Goal: Contribute content: Add original content to the website for others to see

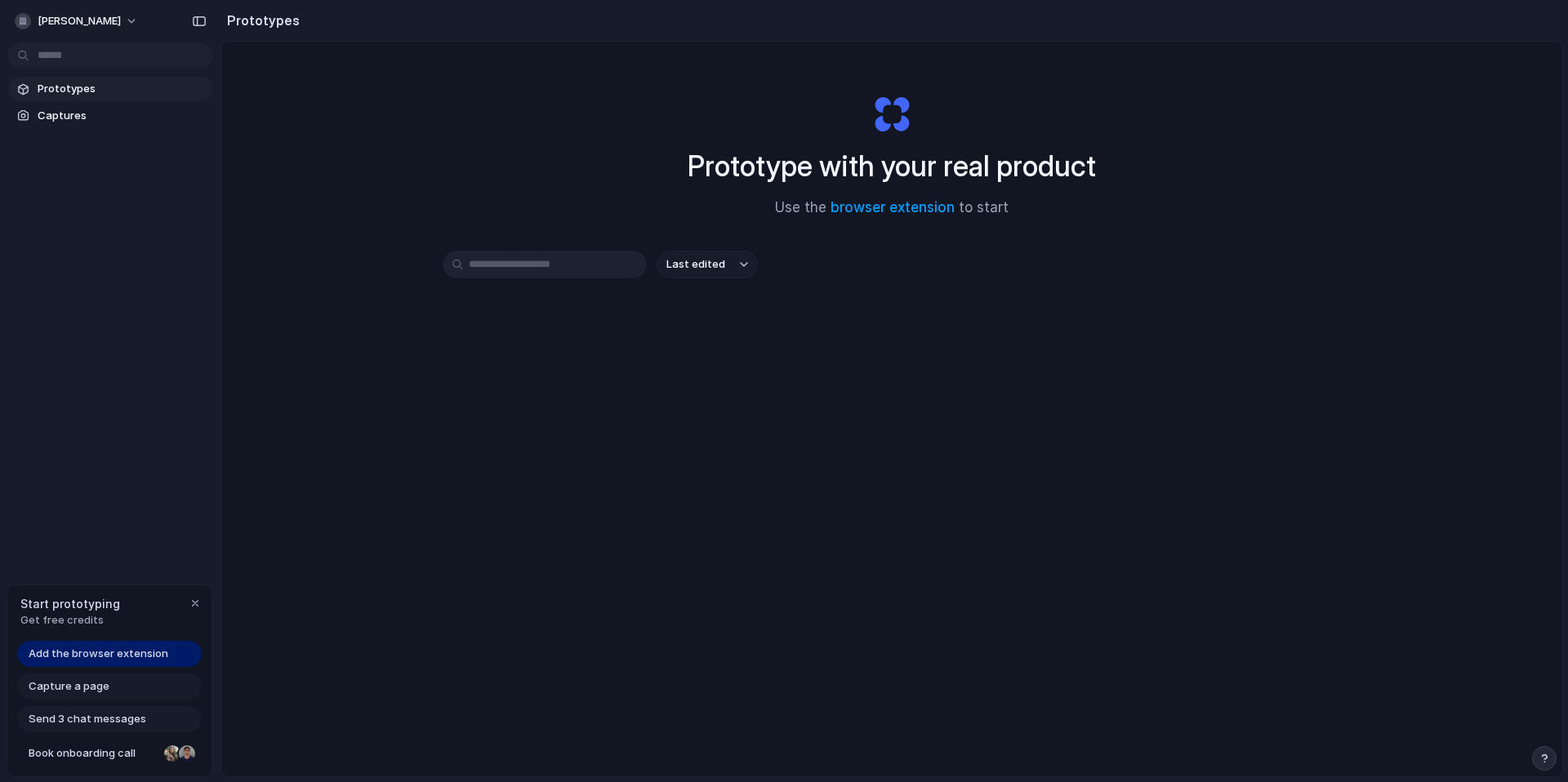
click at [172, 658] on link "Add the browser extension" at bounding box center [110, 654] width 185 height 27
click at [784, 391] on div at bounding box center [784, 391] width 0 height 0
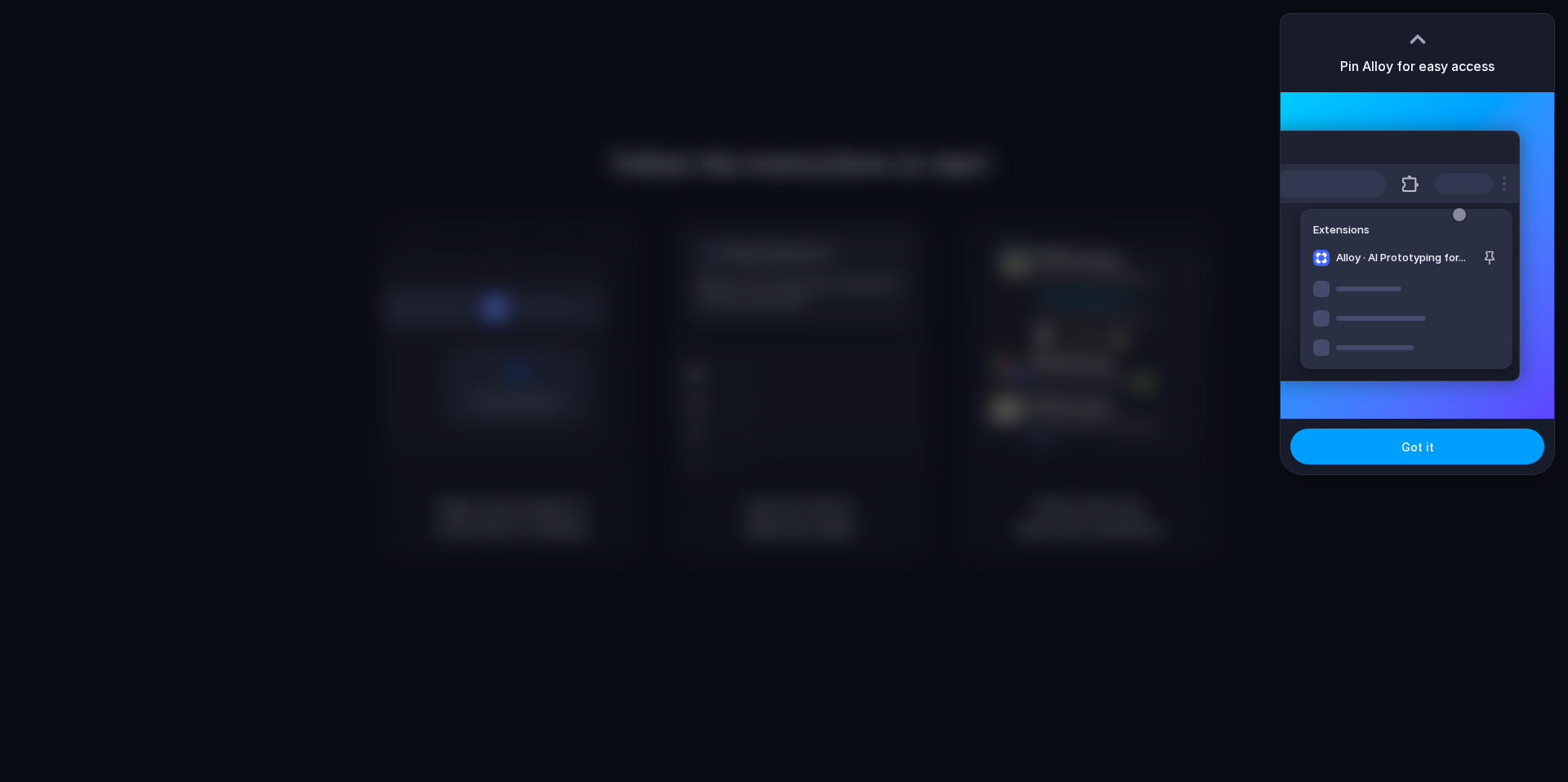
click at [1390, 440] on button "Got it" at bounding box center [1417, 446] width 254 height 36
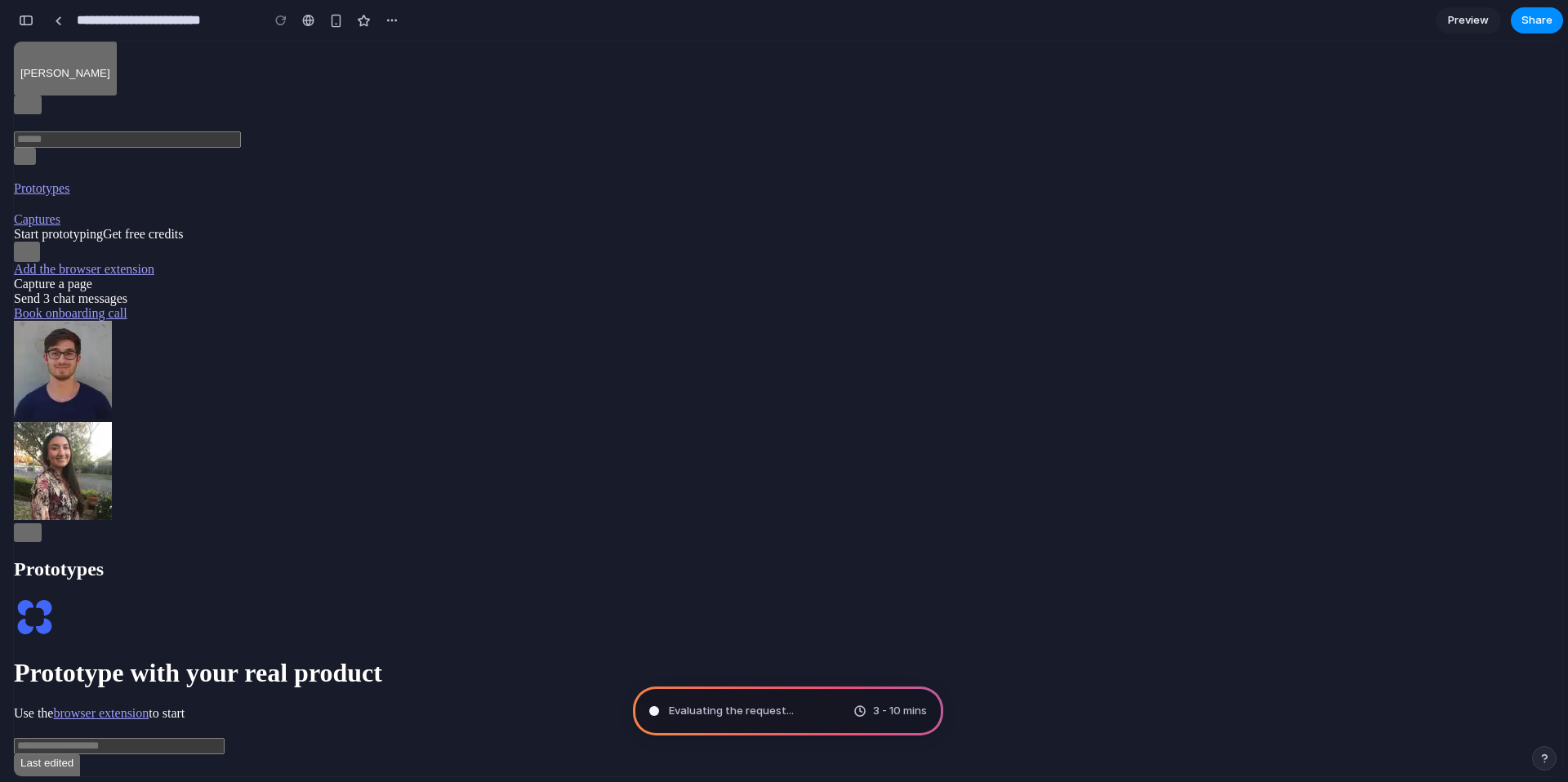
click at [1474, 21] on span "Preview" at bounding box center [1468, 20] width 41 height 16
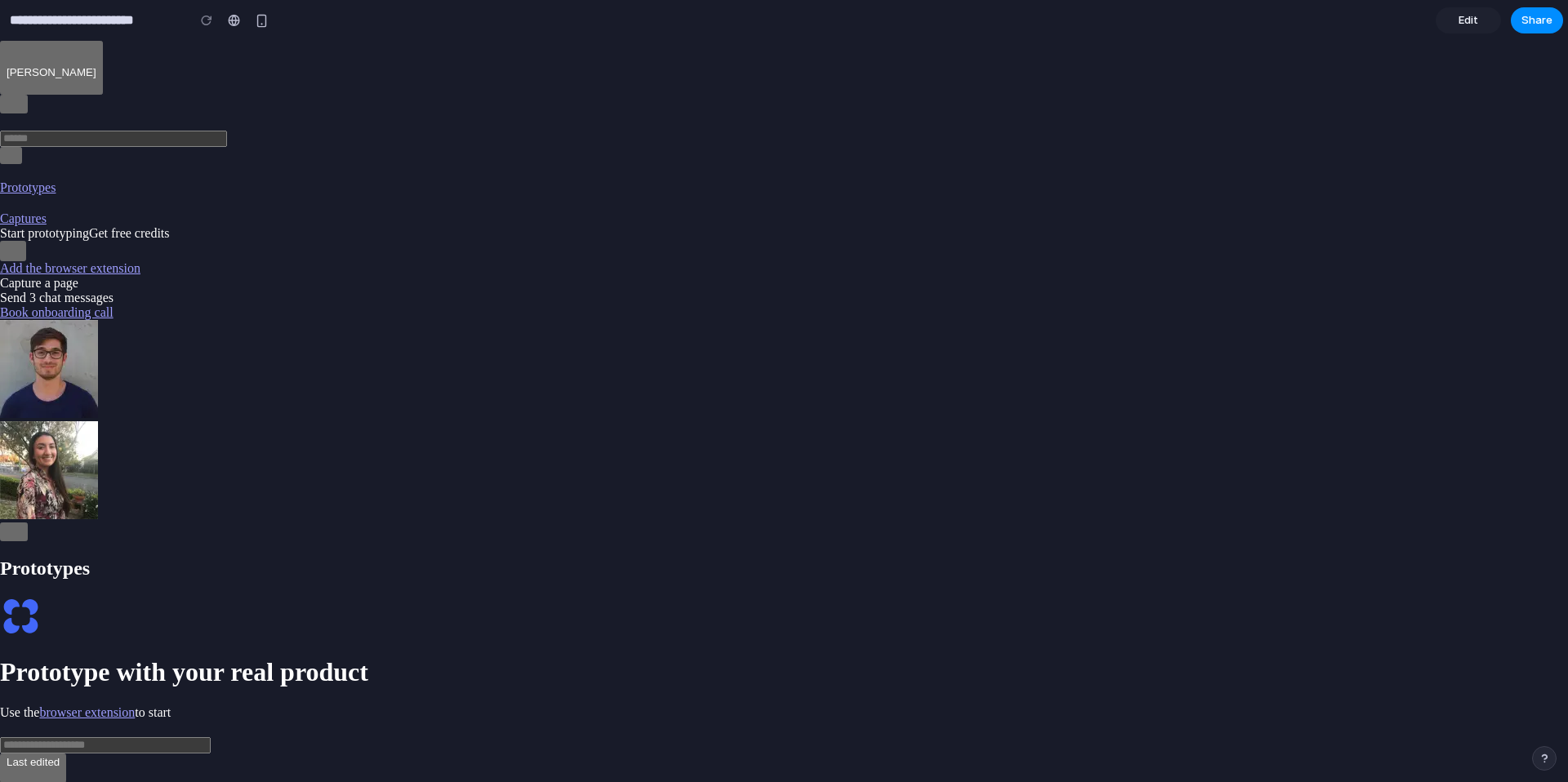
click at [1474, 21] on span "Edit" at bounding box center [1467, 20] width 19 height 16
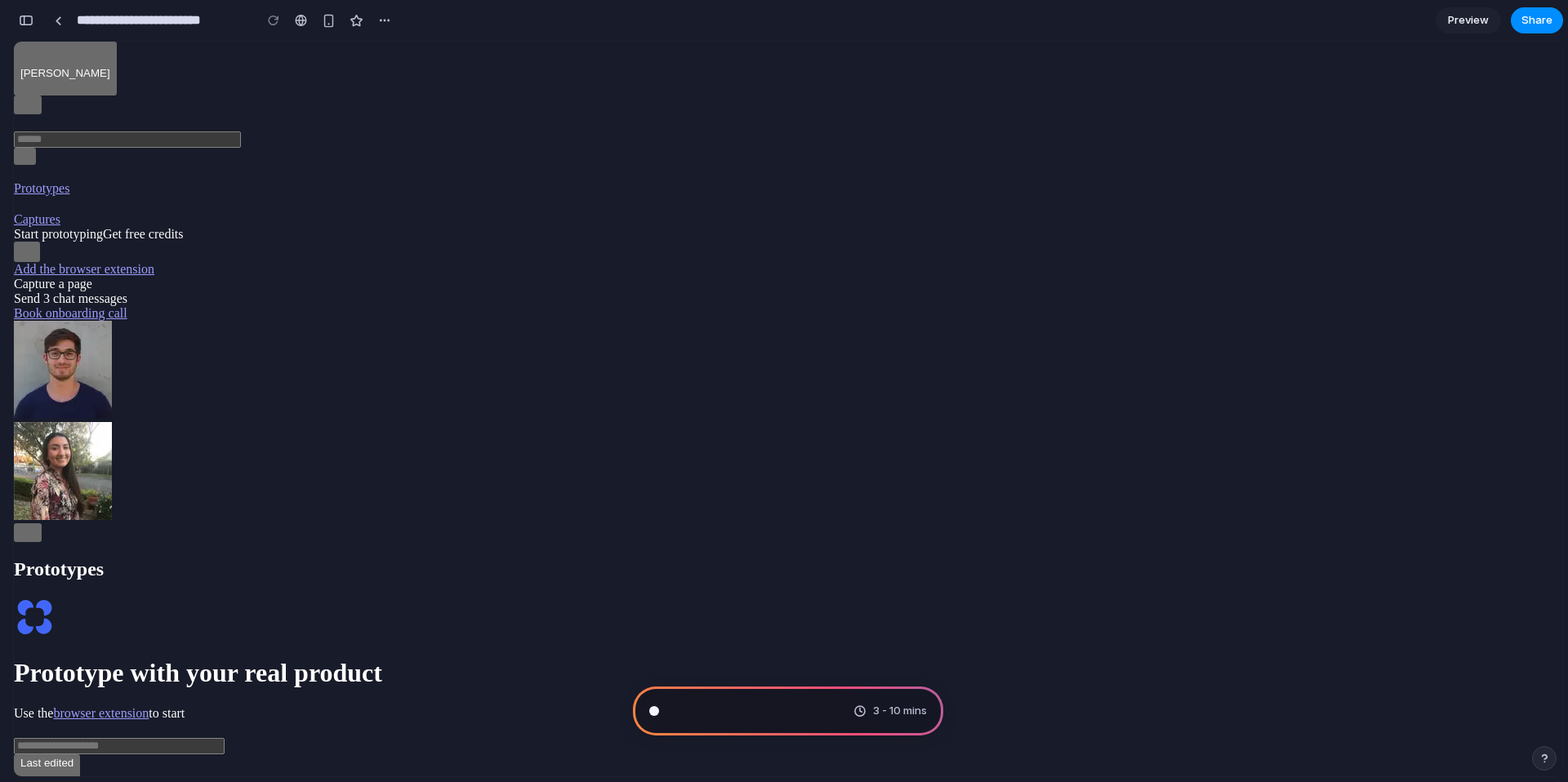
click at [1473, 21] on span "Preview" at bounding box center [1468, 20] width 41 height 16
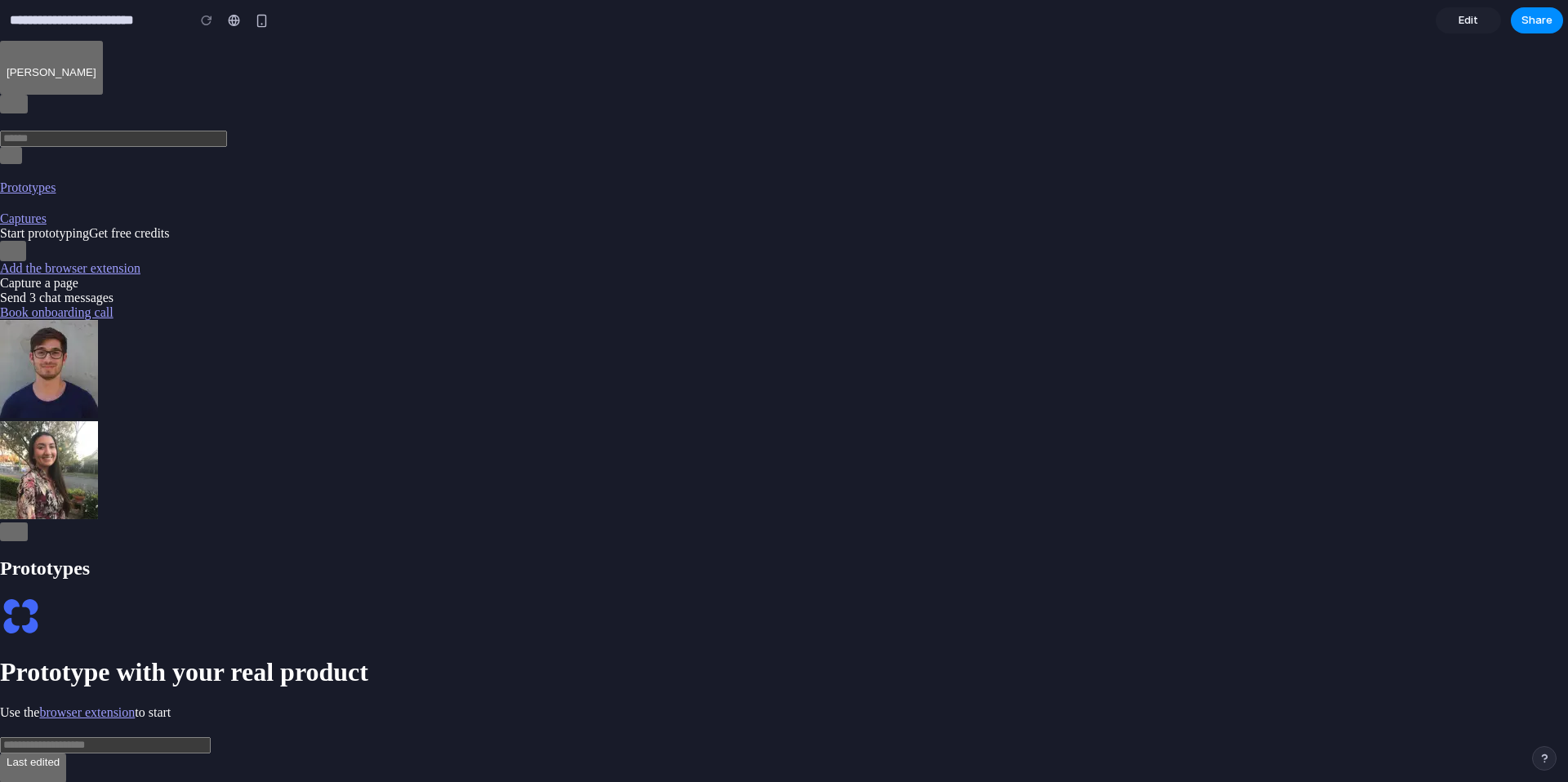
click at [1473, 21] on span "Edit" at bounding box center [1467, 20] width 19 height 16
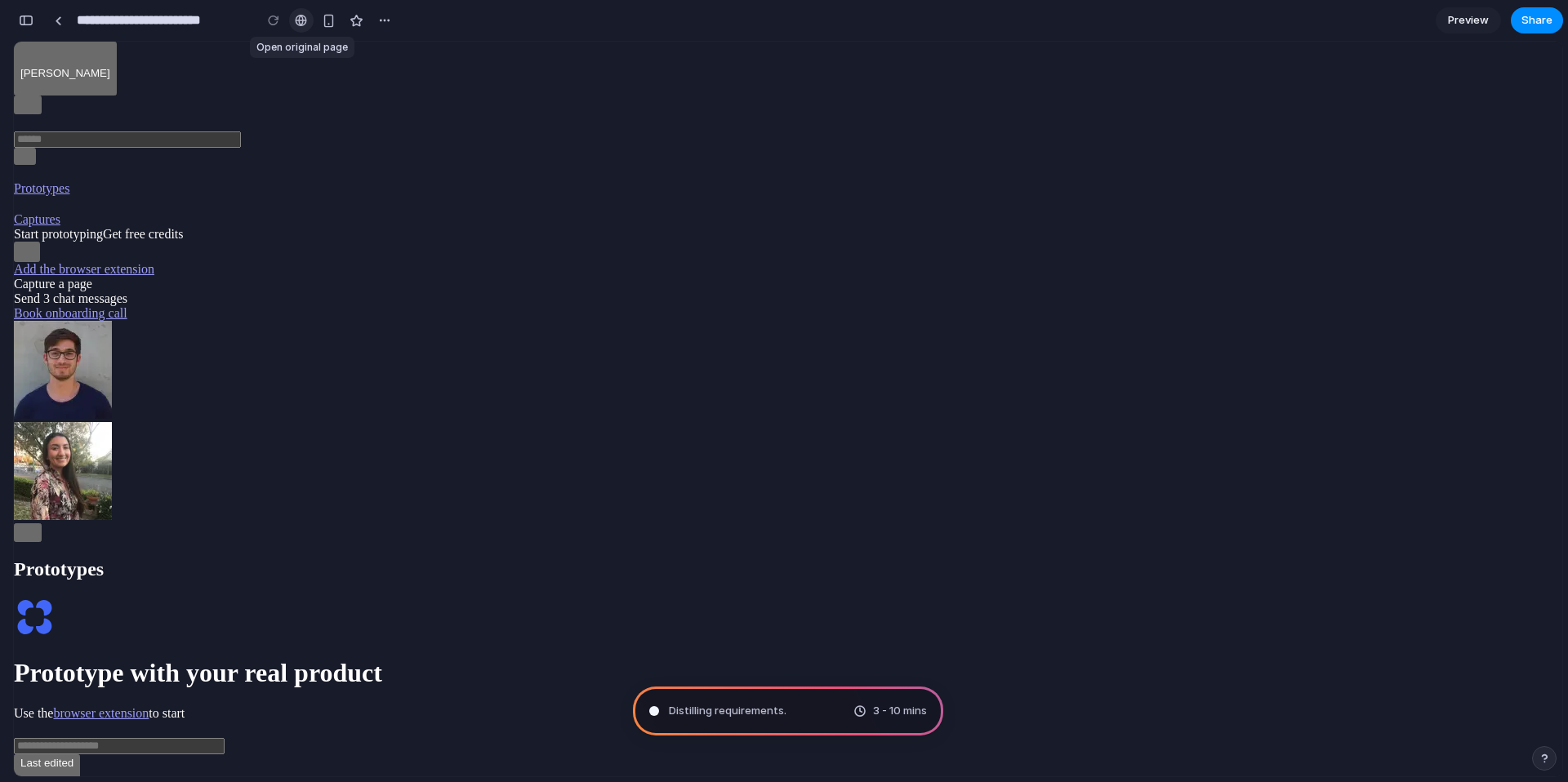
click at [290, 23] on link at bounding box center [301, 20] width 25 height 25
click at [327, 19] on div "button" at bounding box center [328, 20] width 14 height 14
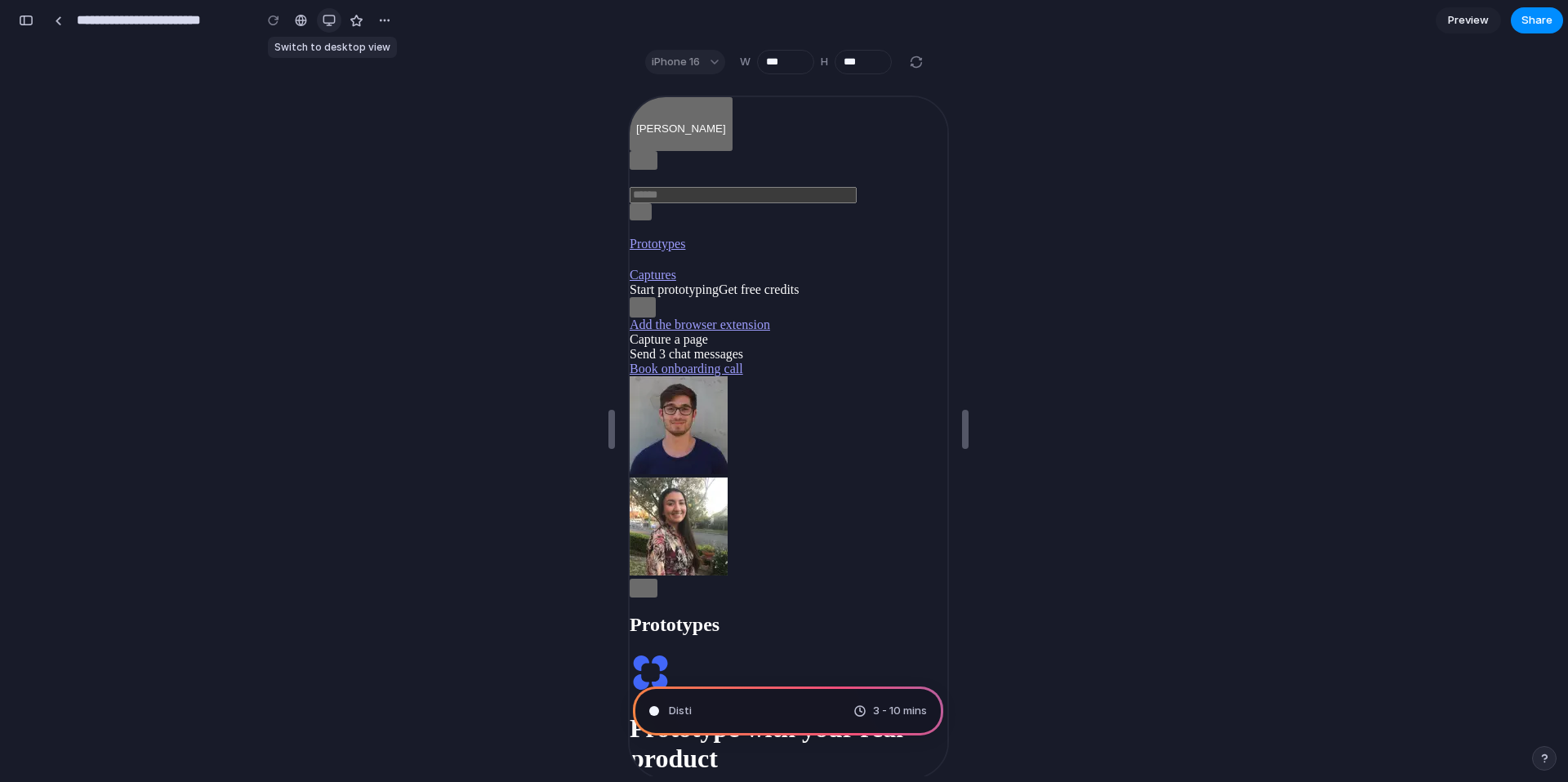
click at [326, 19] on div "button" at bounding box center [329, 20] width 13 height 13
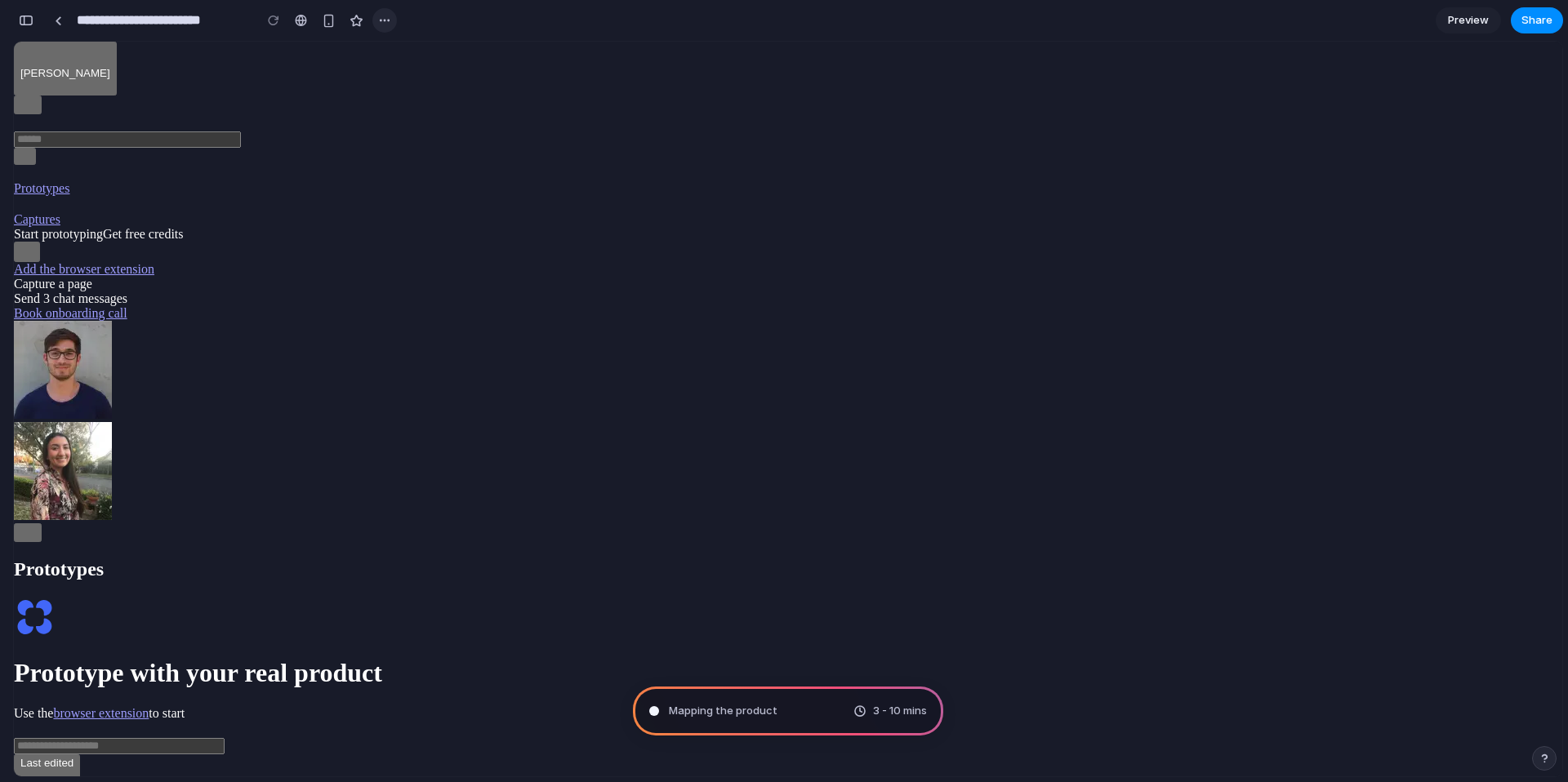
click at [387, 19] on div "button" at bounding box center [385, 20] width 13 height 13
click at [384, 20] on div "Duplicate Delete" at bounding box center [784, 391] width 1568 height 782
click at [27, 22] on div "button" at bounding box center [27, 20] width 15 height 11
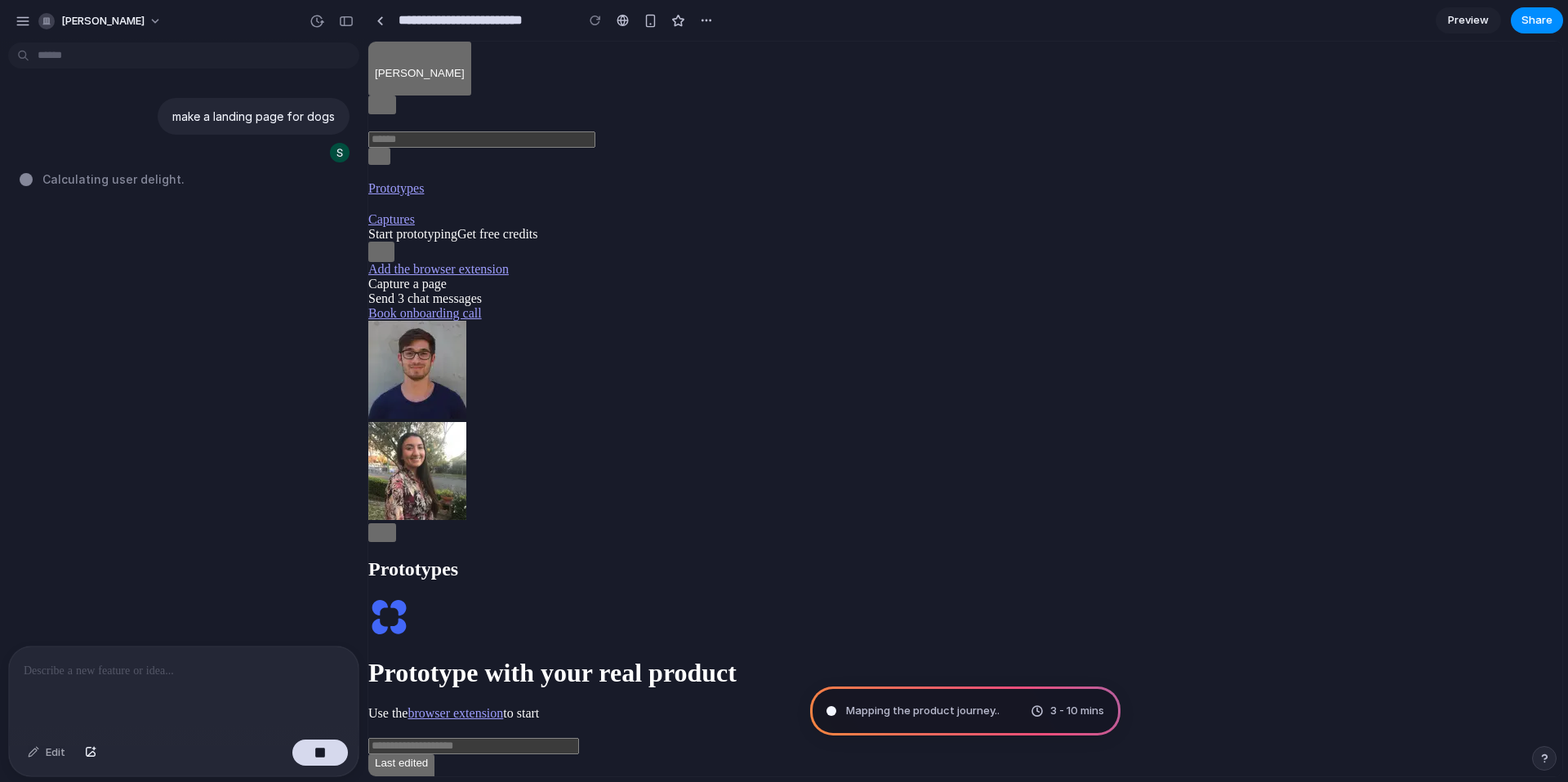
click at [389, 98] on div "button" at bounding box center [382, 104] width 15 height 14
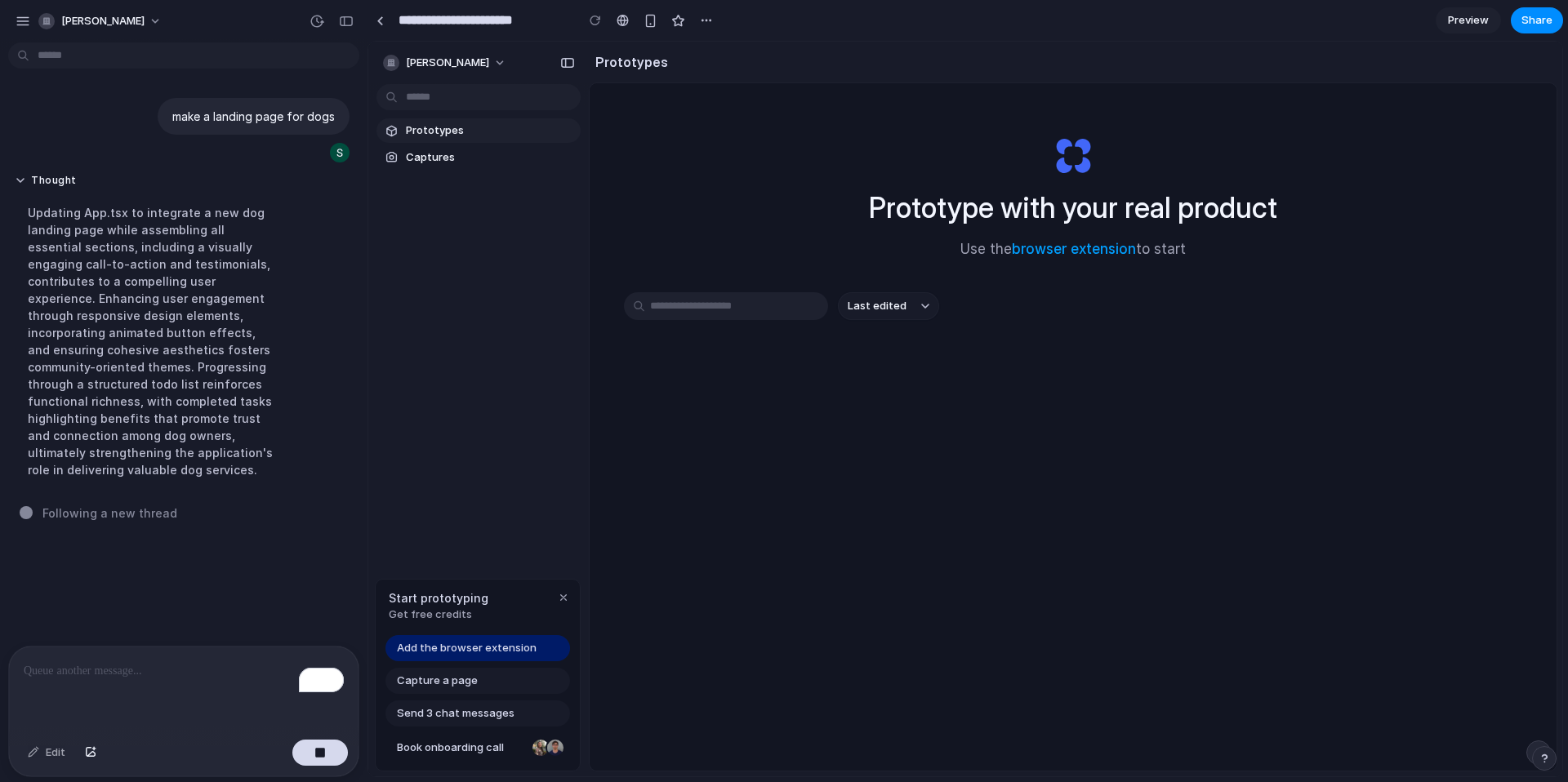
click at [1473, 19] on span "Preview" at bounding box center [1468, 20] width 41 height 16
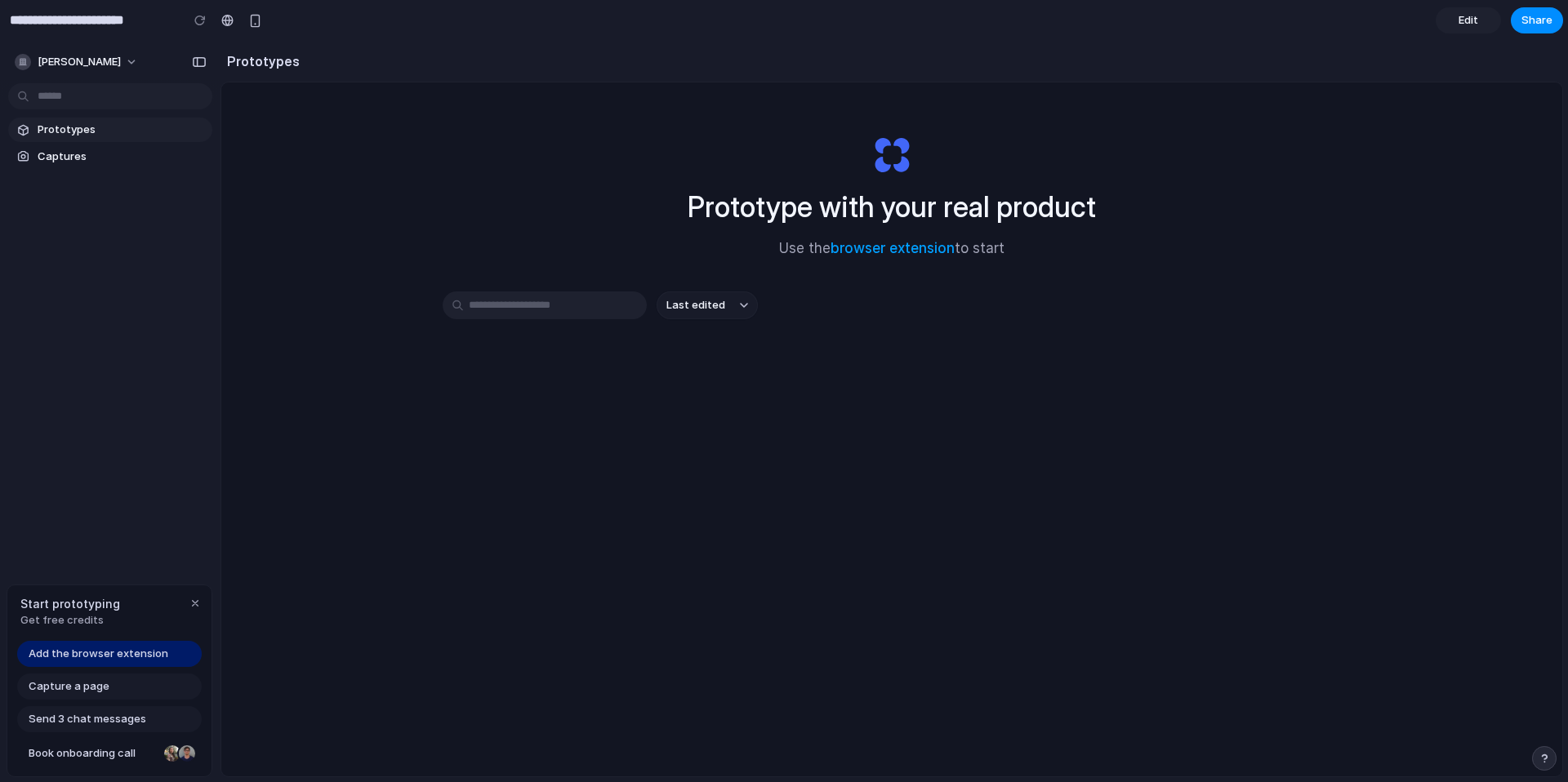
click at [1473, 19] on span "Edit" at bounding box center [1467, 20] width 19 height 16
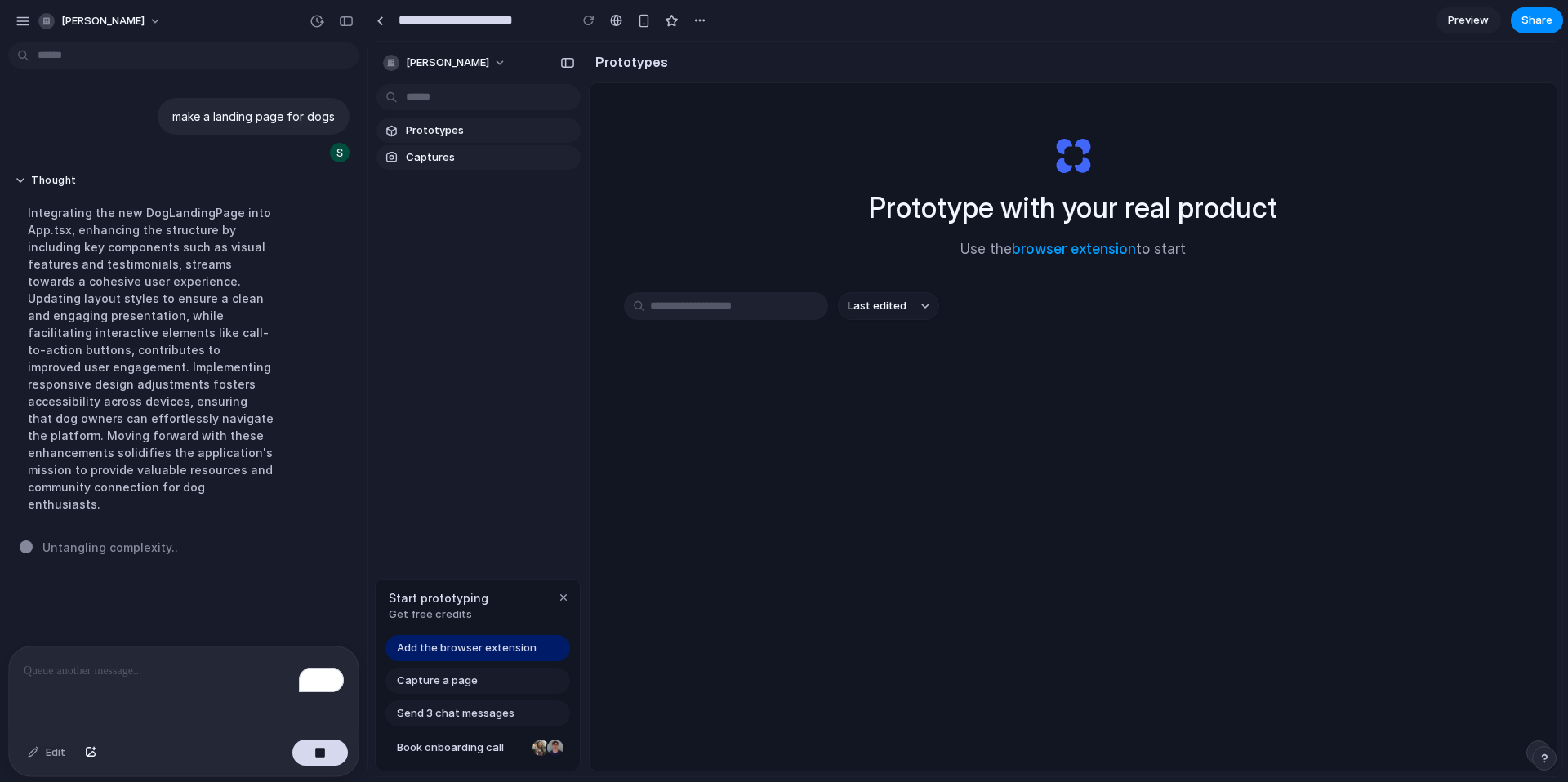
click at [452, 155] on span "Captures" at bounding box center [490, 157] width 169 height 16
click at [481, 120] on link "Prototypes" at bounding box center [478, 130] width 204 height 25
click at [465, 160] on span "Captures" at bounding box center [490, 157] width 169 height 16
click at [486, 47] on div "[PERSON_NAME]" at bounding box center [478, 60] width 221 height 39
click at [486, 60] on span "[PERSON_NAME]" at bounding box center [447, 63] width 83 height 16
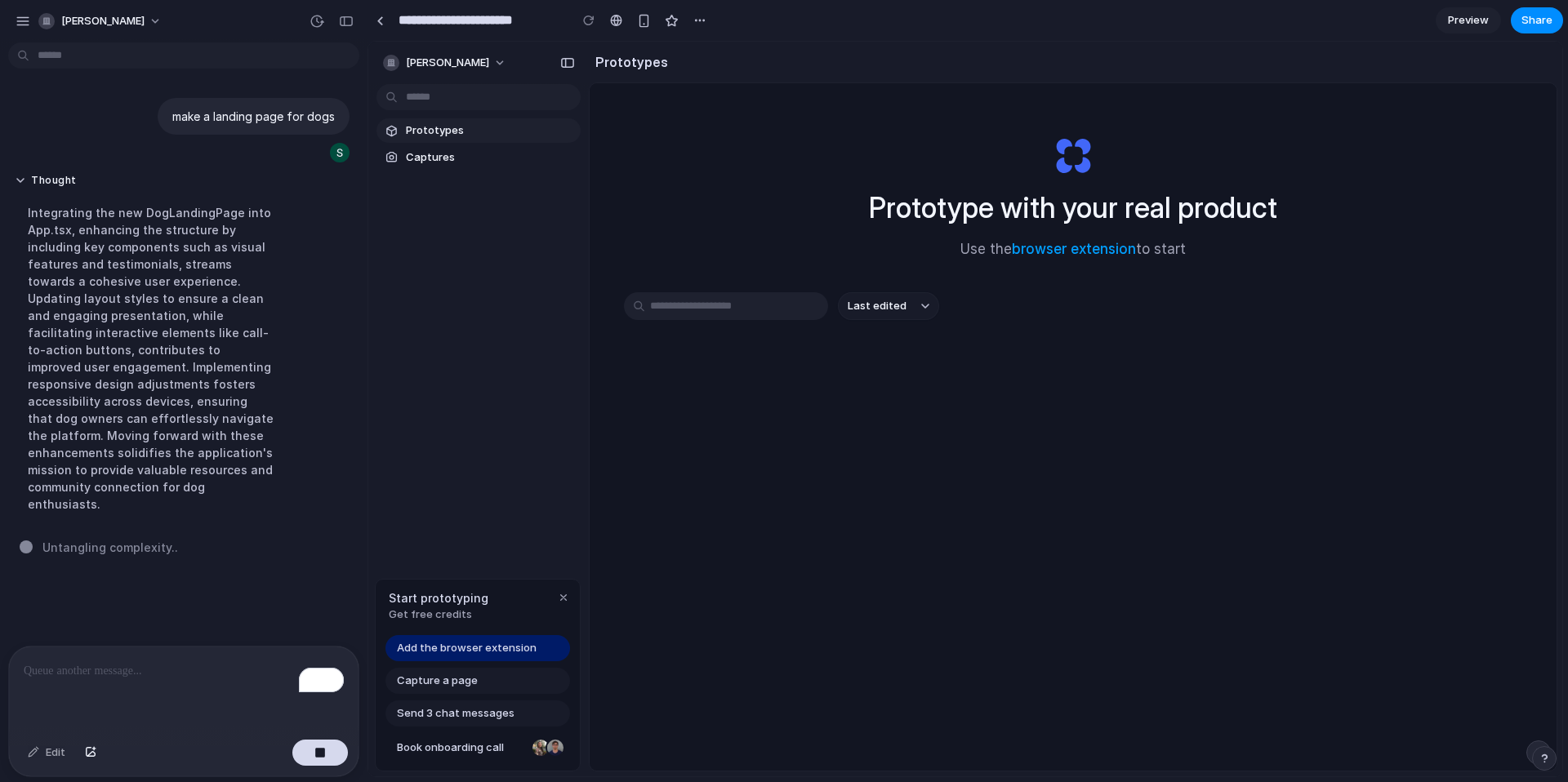
click at [603, 64] on h2 "Prototypes" at bounding box center [628, 61] width 79 height 19
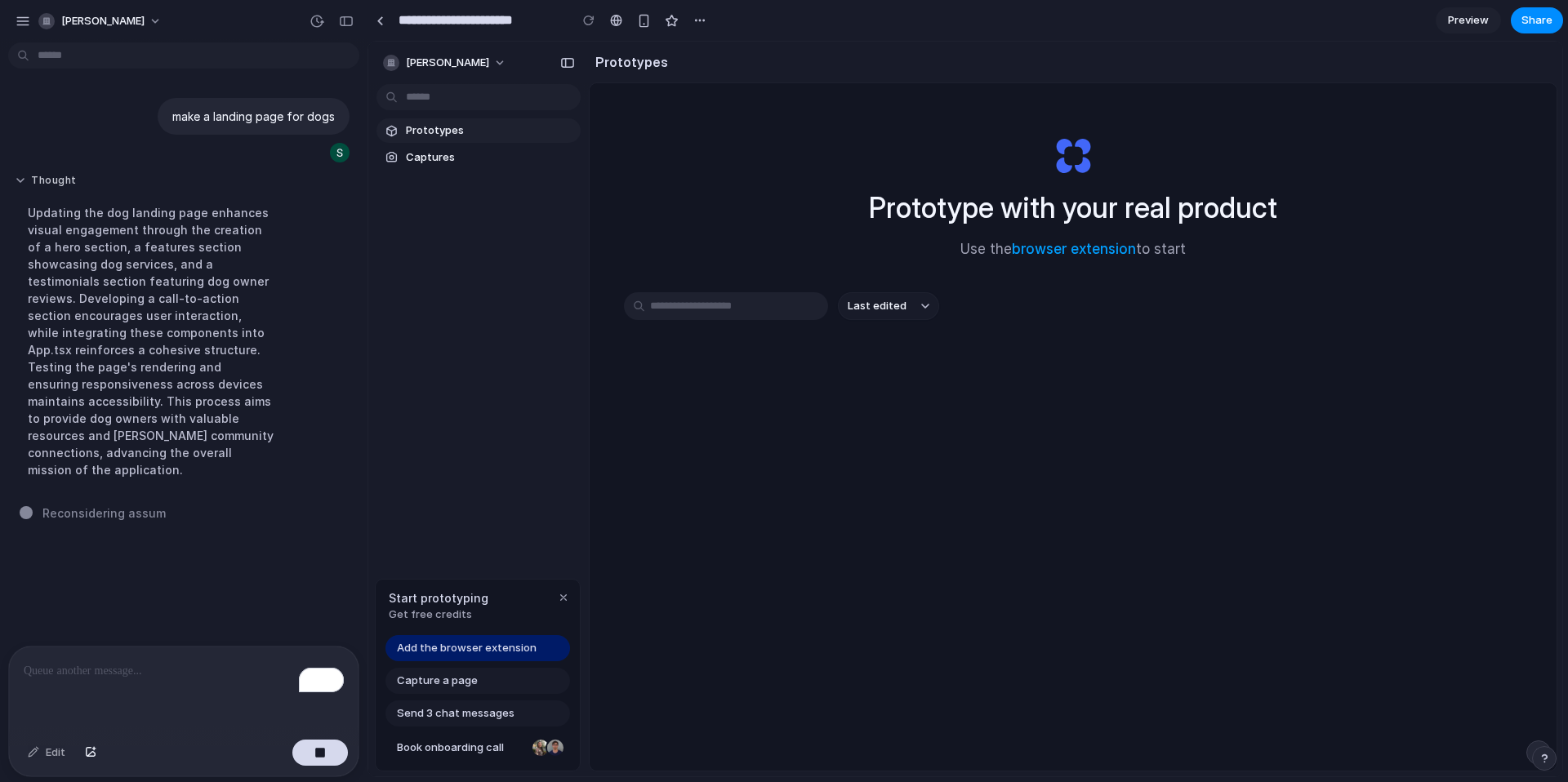
click at [19, 179] on button "Thought" at bounding box center [151, 180] width 273 height 14
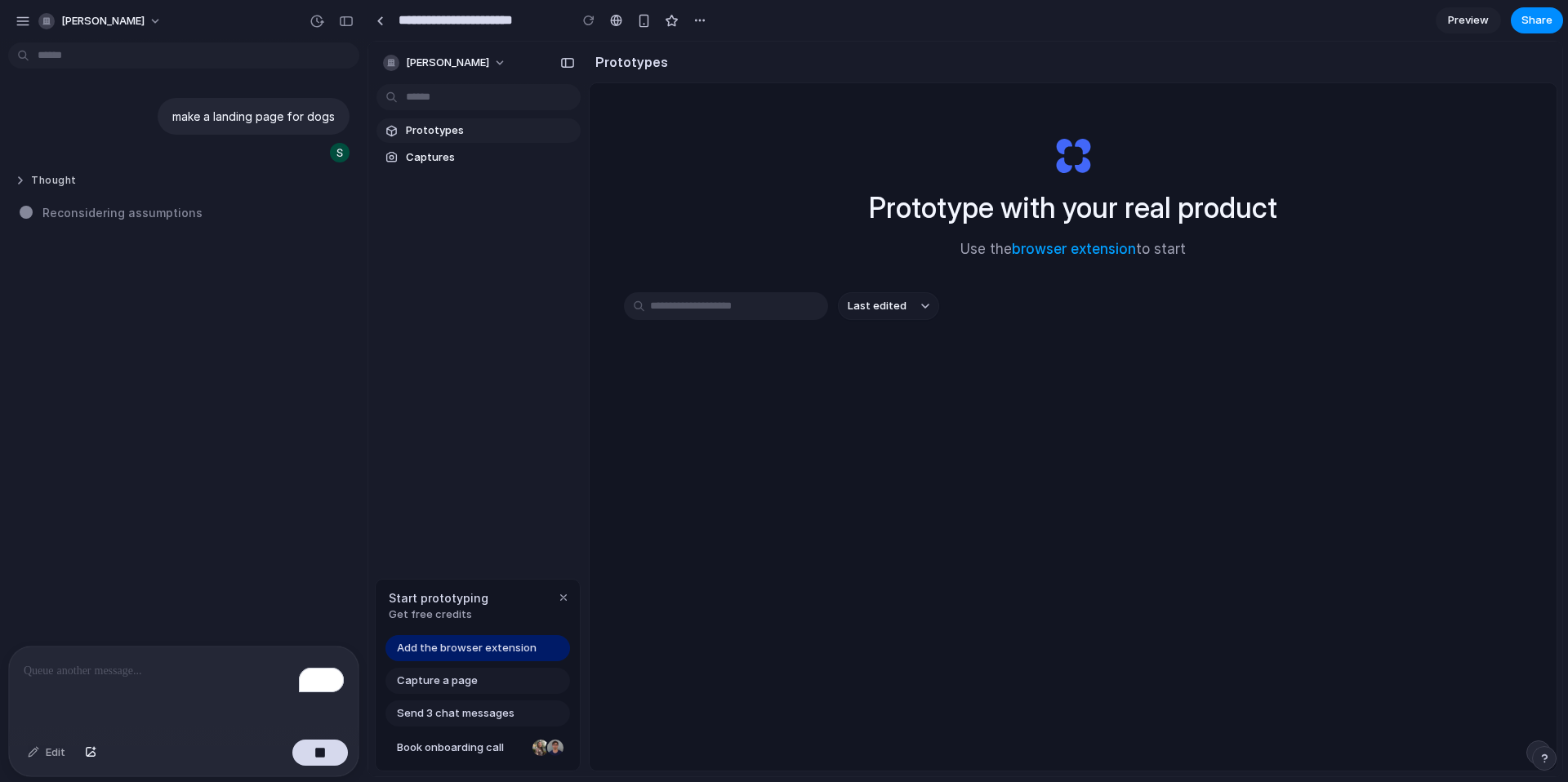
click at [20, 179] on button "Thought" at bounding box center [151, 180] width 273 height 14
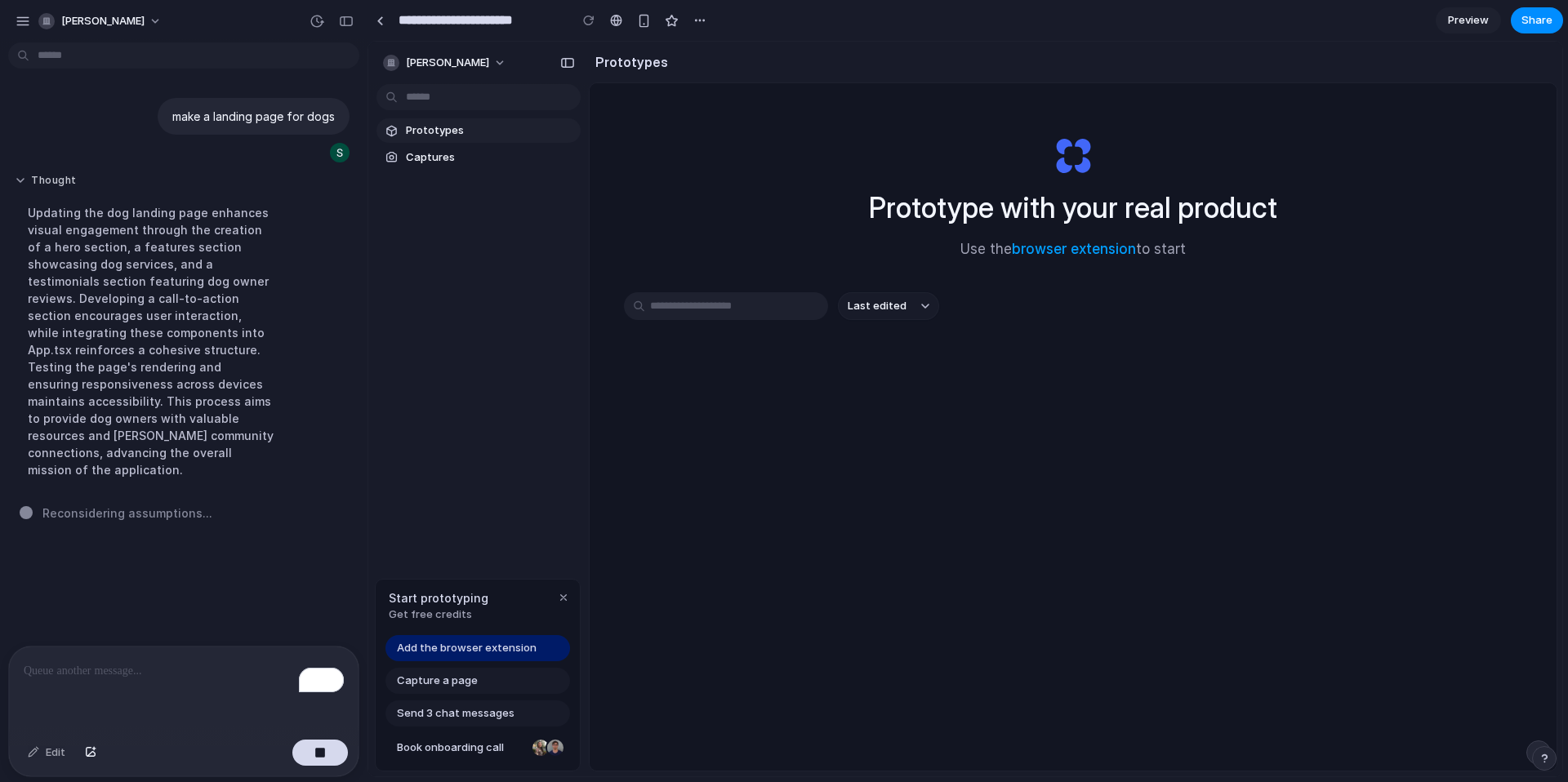
click at [20, 179] on button "Thought" at bounding box center [151, 180] width 273 height 14
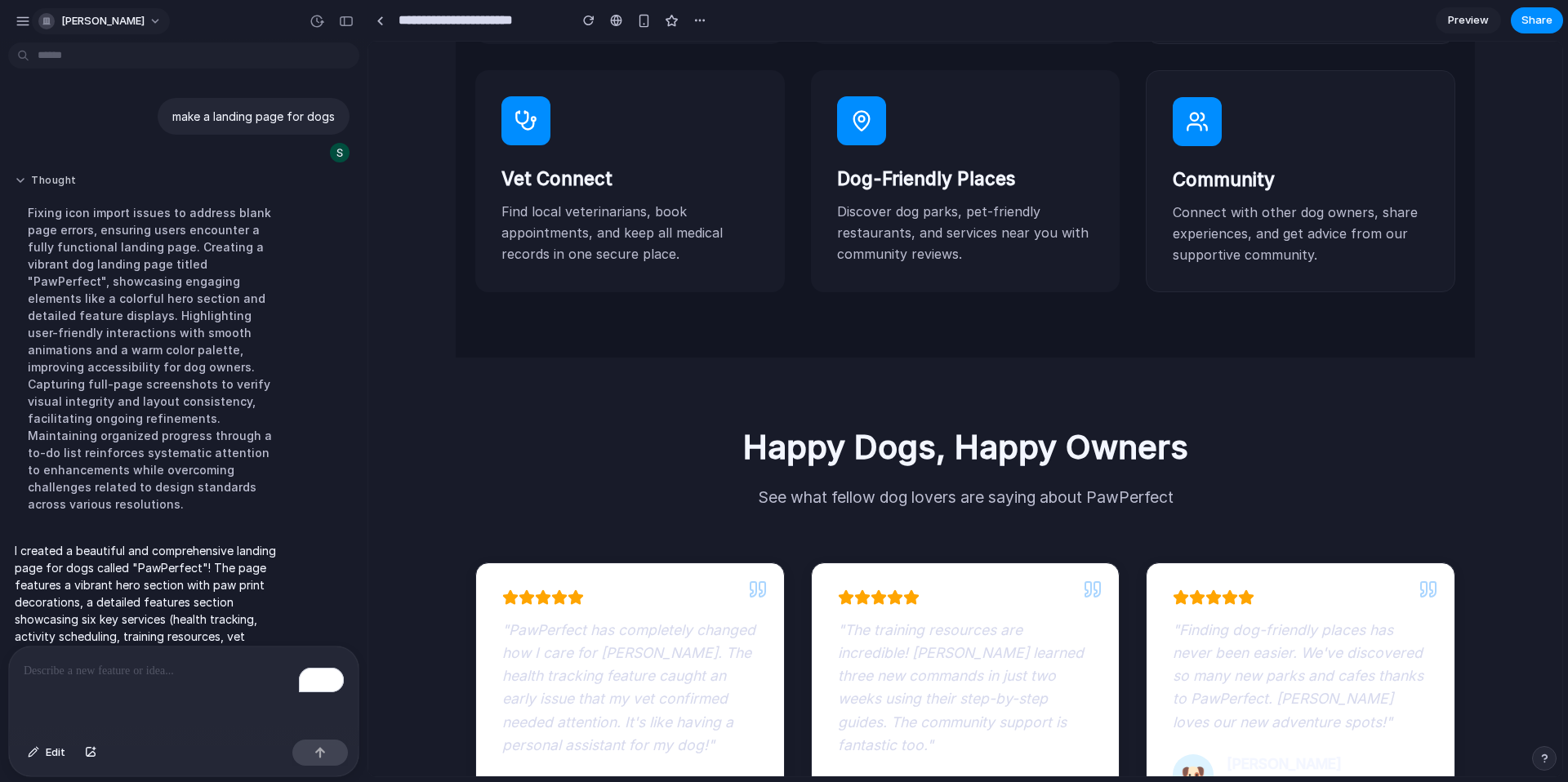
click at [73, 19] on span "[PERSON_NAME]" at bounding box center [103, 21] width 83 height 16
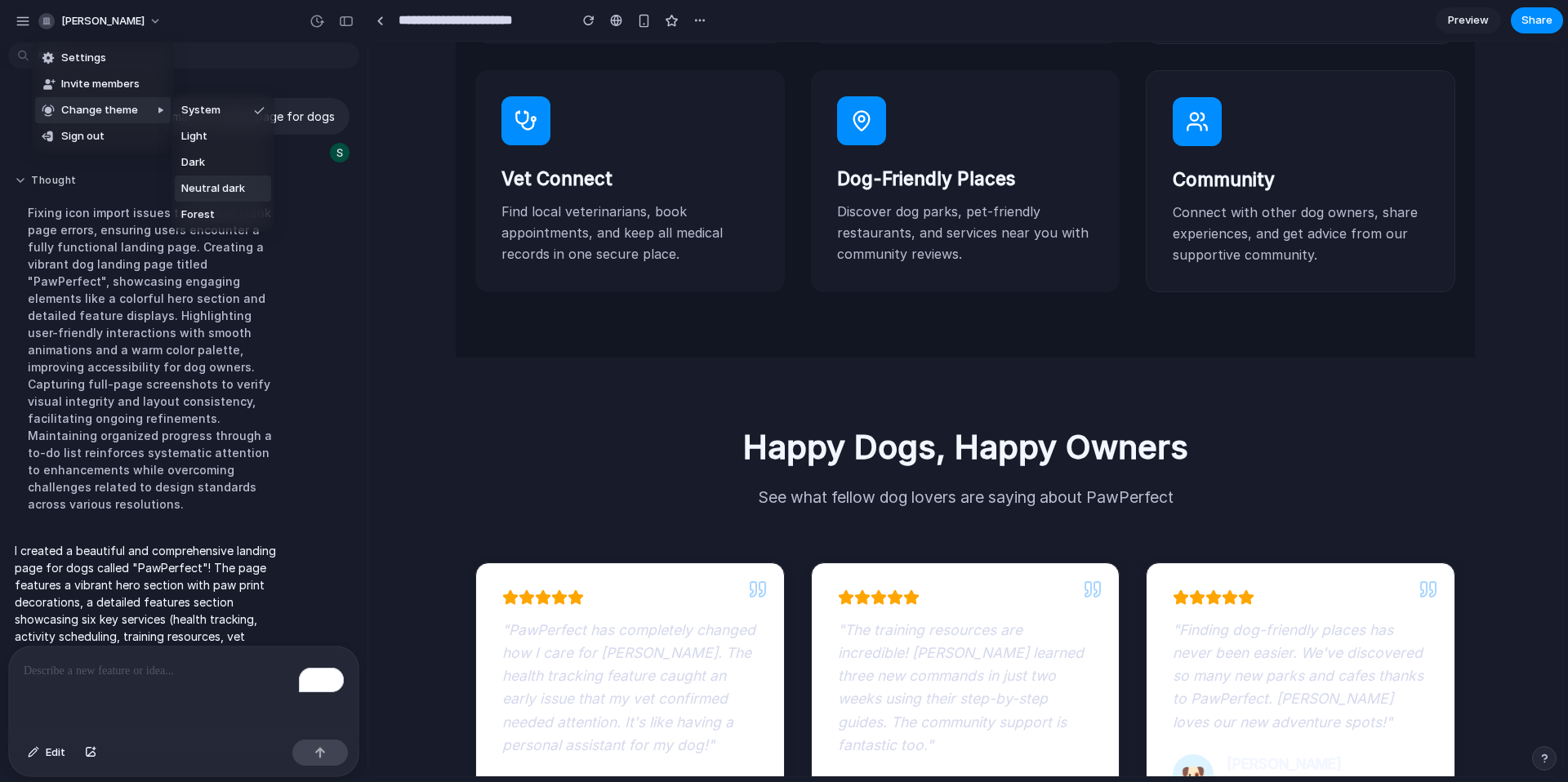
click at [243, 184] on span "Neutral dark" at bounding box center [213, 189] width 64 height 16
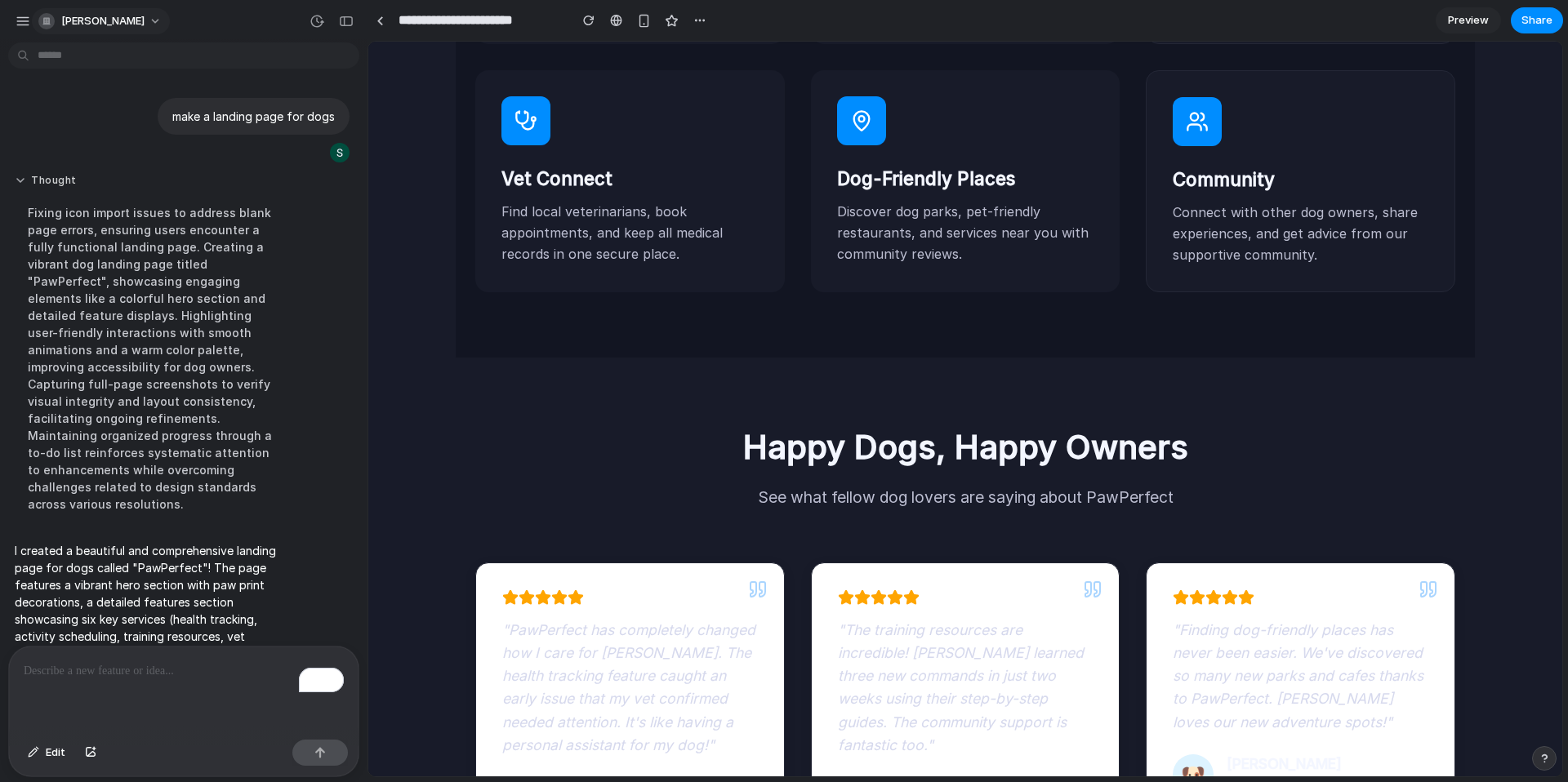
click at [93, 26] on span "[PERSON_NAME]" at bounding box center [103, 21] width 83 height 16
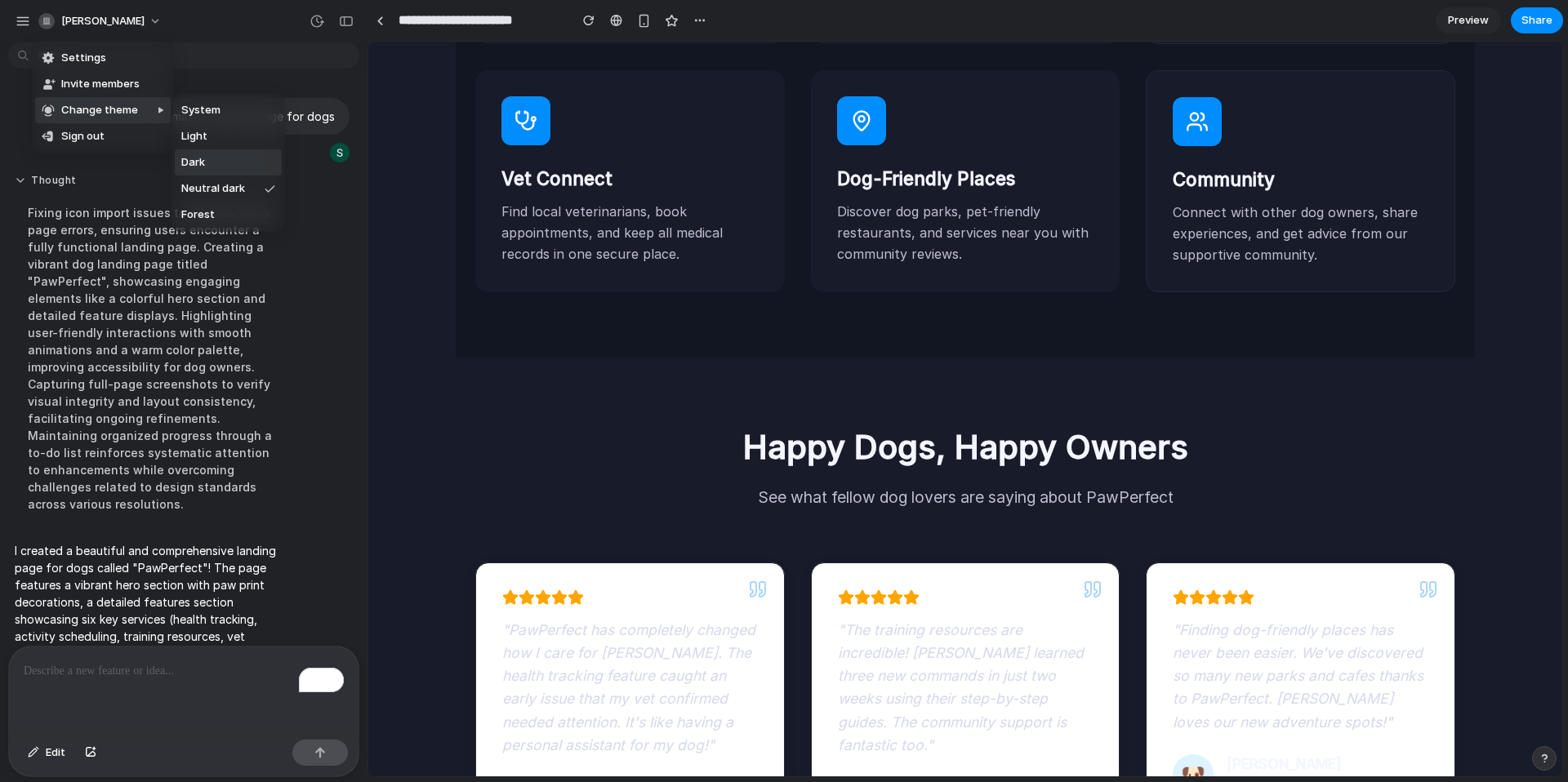
click at [228, 163] on li "Dark" at bounding box center [228, 162] width 107 height 27
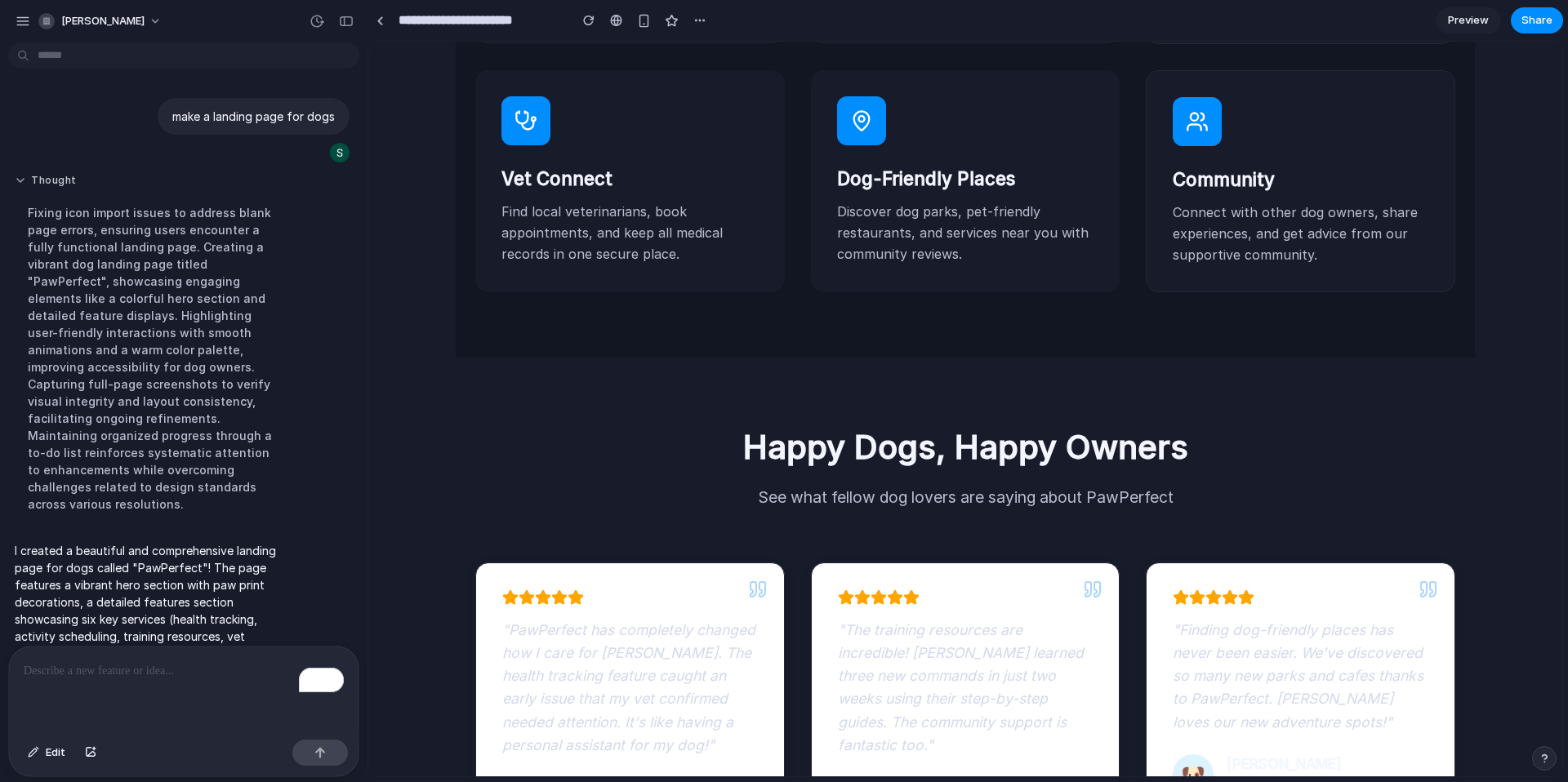
click at [62, 8] on div "[PERSON_NAME]" at bounding box center [92, 21] width 155 height 27
click at [117, 27] on span "[PERSON_NAME]" at bounding box center [103, 21] width 83 height 16
click at [255, 219] on li "Forest" at bounding box center [223, 214] width 96 height 27
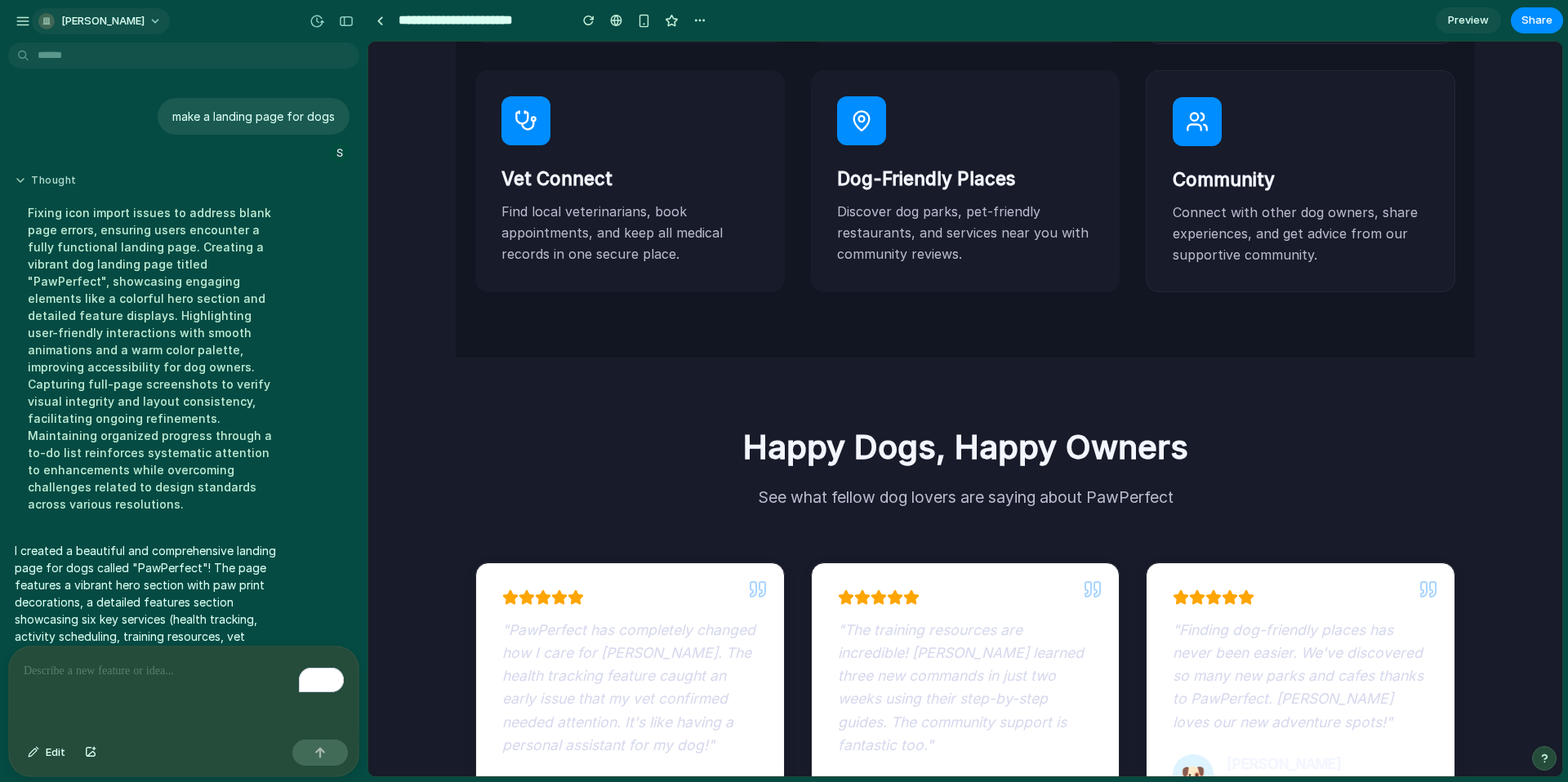
click at [101, 26] on span "[PERSON_NAME]" at bounding box center [103, 21] width 83 height 16
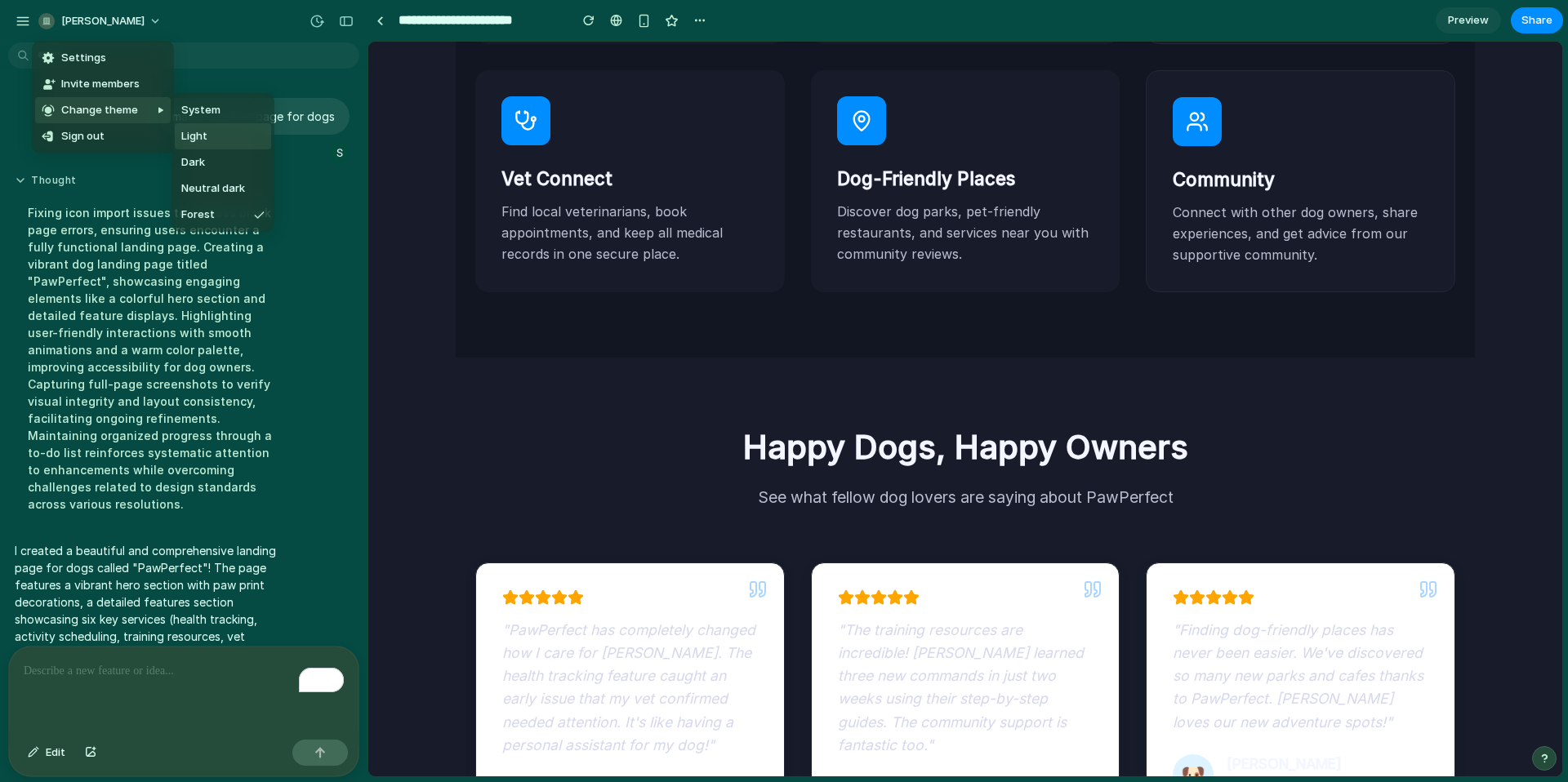
click at [200, 132] on span "Light" at bounding box center [194, 136] width 27 height 16
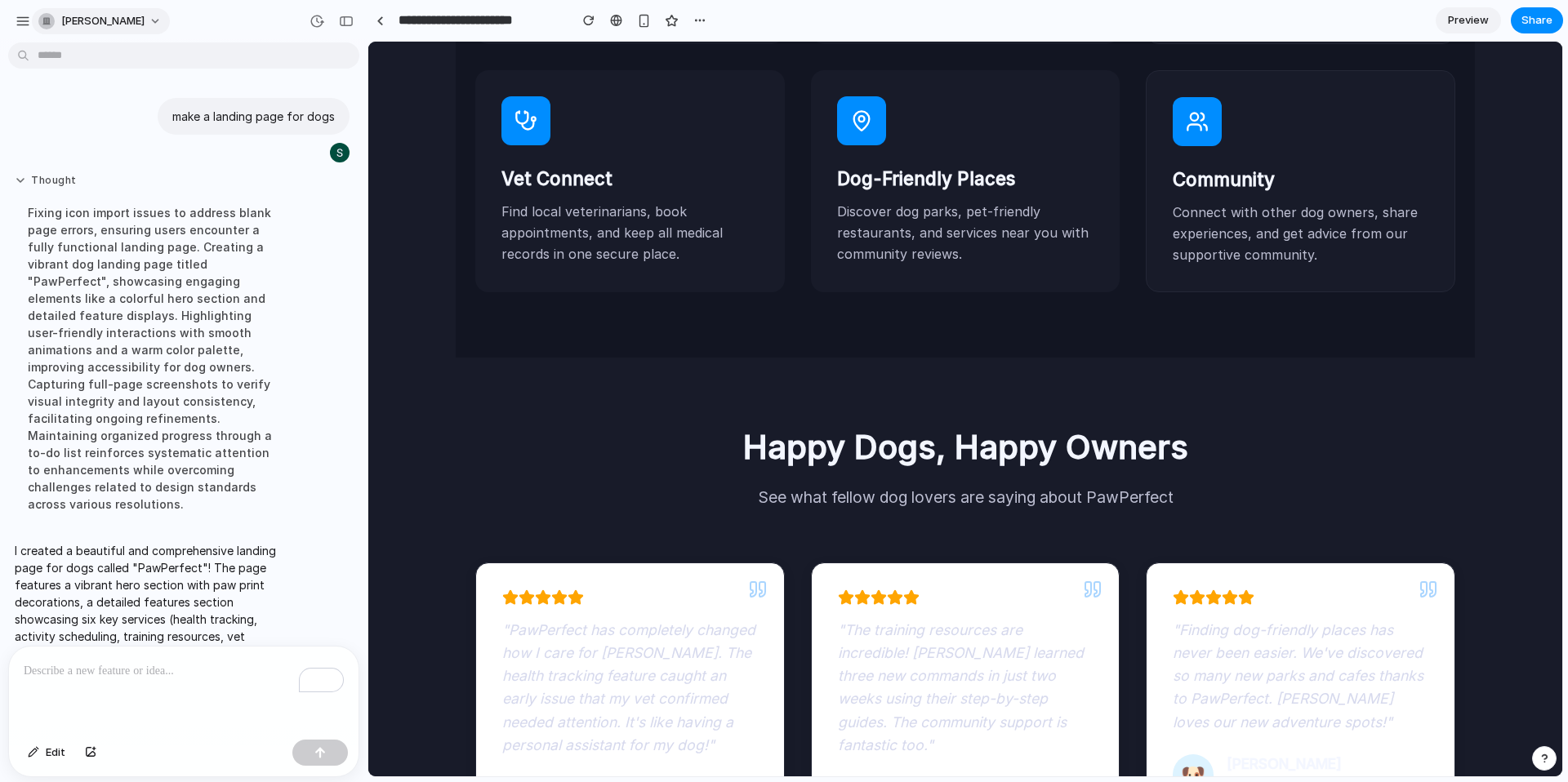
click at [138, 20] on span "[PERSON_NAME]" at bounding box center [103, 21] width 83 height 16
click at [220, 170] on li "Dark" at bounding box center [223, 162] width 96 height 27
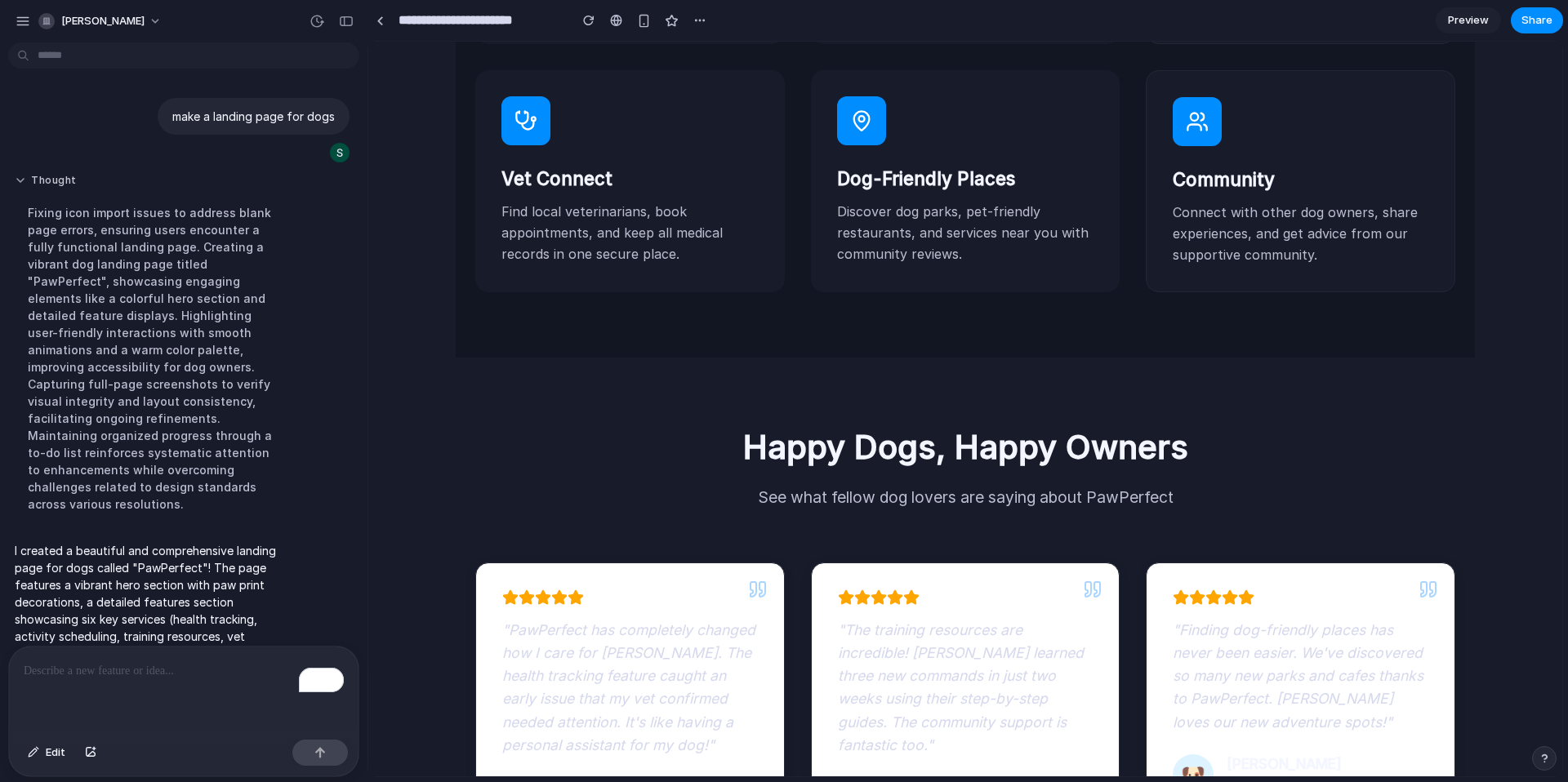
click at [524, 13] on input "**********" at bounding box center [480, 20] width 169 height 29
click at [385, 20] on link at bounding box center [379, 20] width 25 height 25
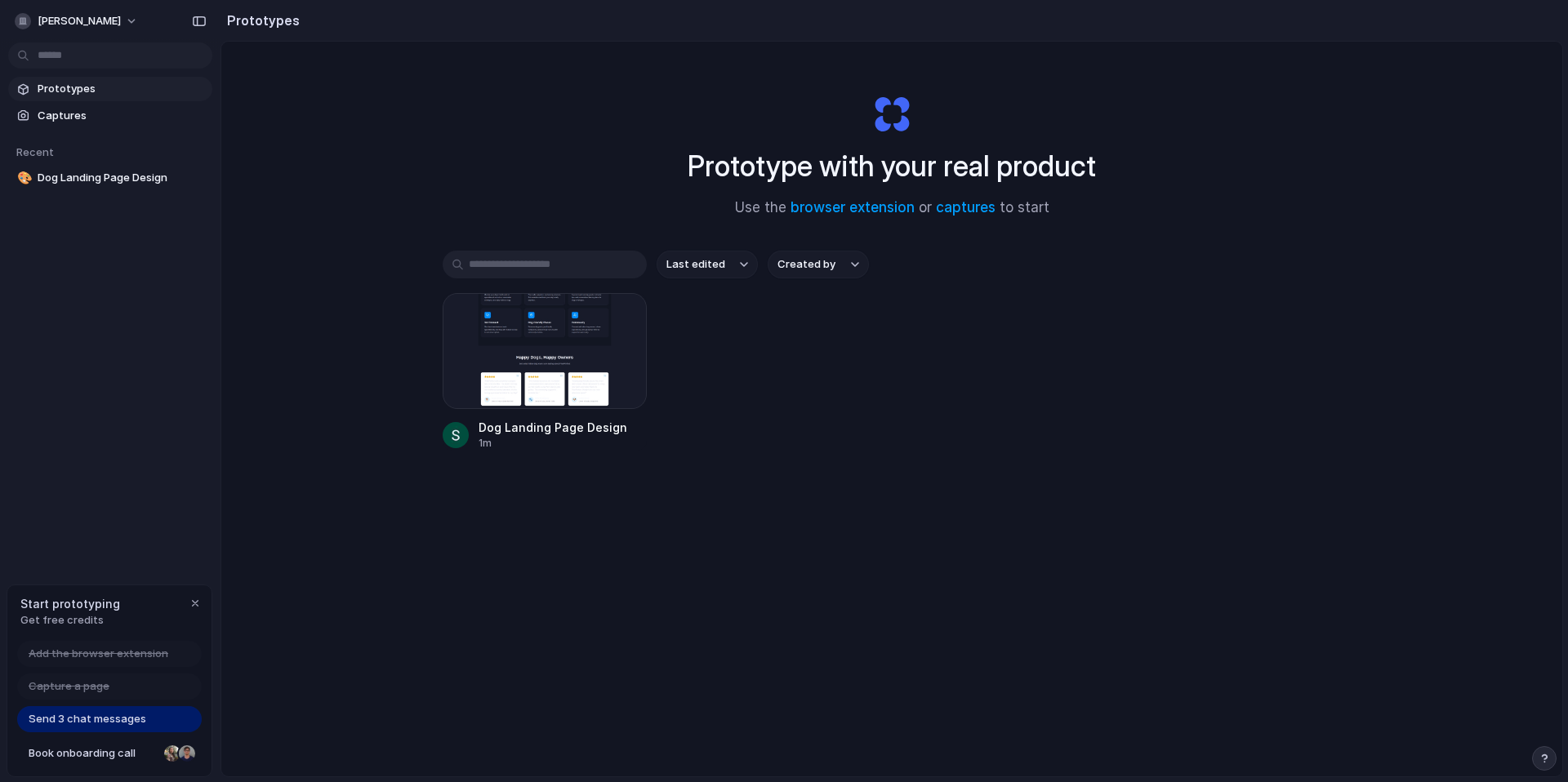
click at [559, 267] on input "text" at bounding box center [544, 265] width 204 height 27
paste input "**********"
type input "**********"
